Goal: Navigation & Orientation: Find specific page/section

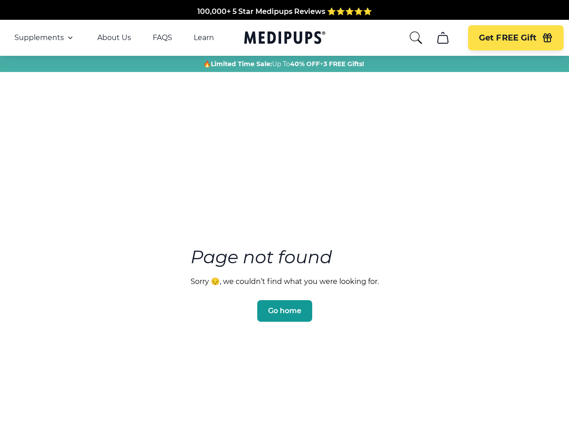
click at [284, 216] on section "Page not found Sorry 😔, we couldn’t find what you were looking for. Go home" at bounding box center [284, 263] width 569 height 346
click at [45, 38] on span "Supplements" at bounding box center [39, 37] width 50 height 9
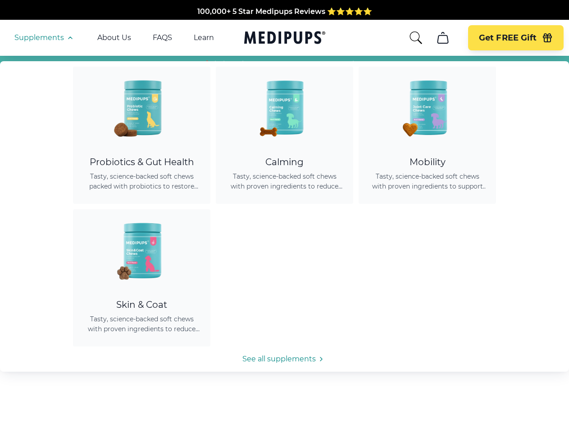
click at [69, 38] on icon "button" at bounding box center [70, 37] width 11 height 11
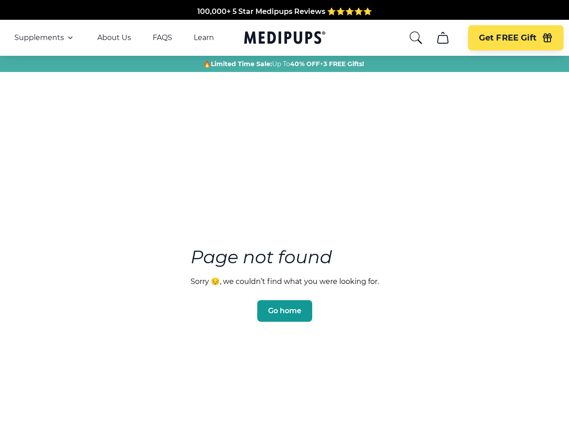
click at [415, 38] on icon "search" at bounding box center [415, 38] width 14 height 14
click at [442, 38] on icon "cart" at bounding box center [442, 38] width 14 height 14
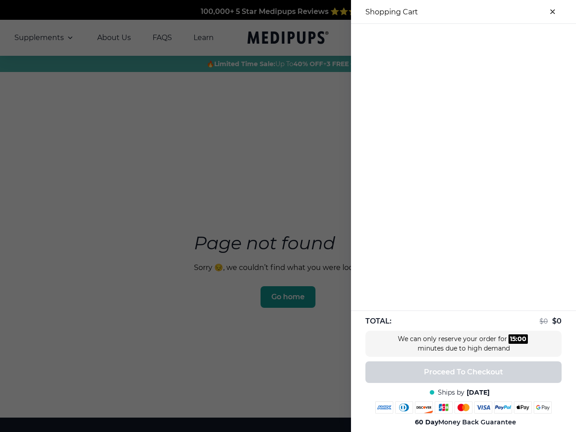
click at [442, 38] on div at bounding box center [463, 31] width 225 height 15
click at [515, 38] on div at bounding box center [463, 31] width 225 height 15
click at [547, 38] on div at bounding box center [463, 31] width 225 height 15
click at [284, 298] on div at bounding box center [288, 216] width 576 height 432
